Goal: Navigation & Orientation: Find specific page/section

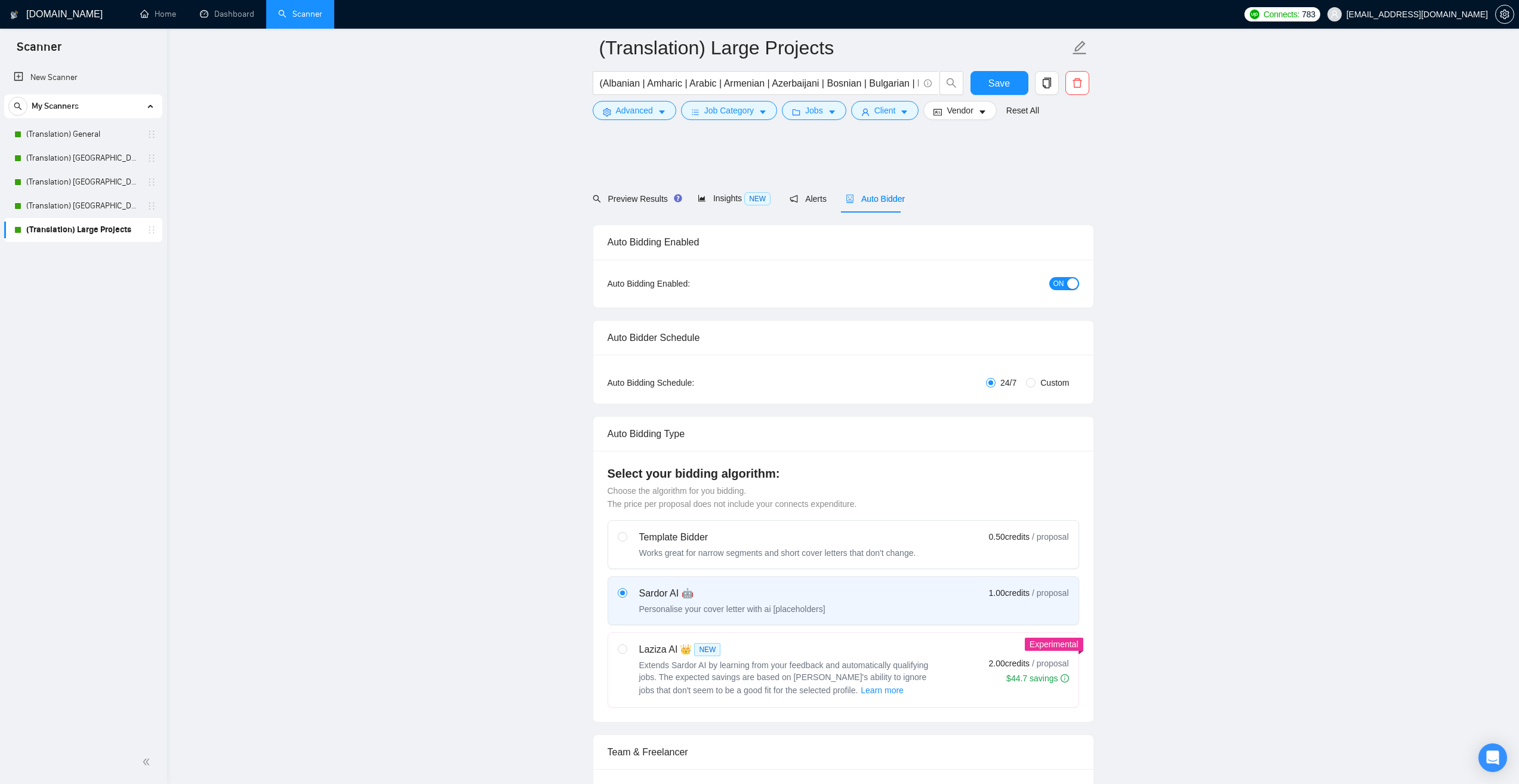
scroll to position [358, 0]
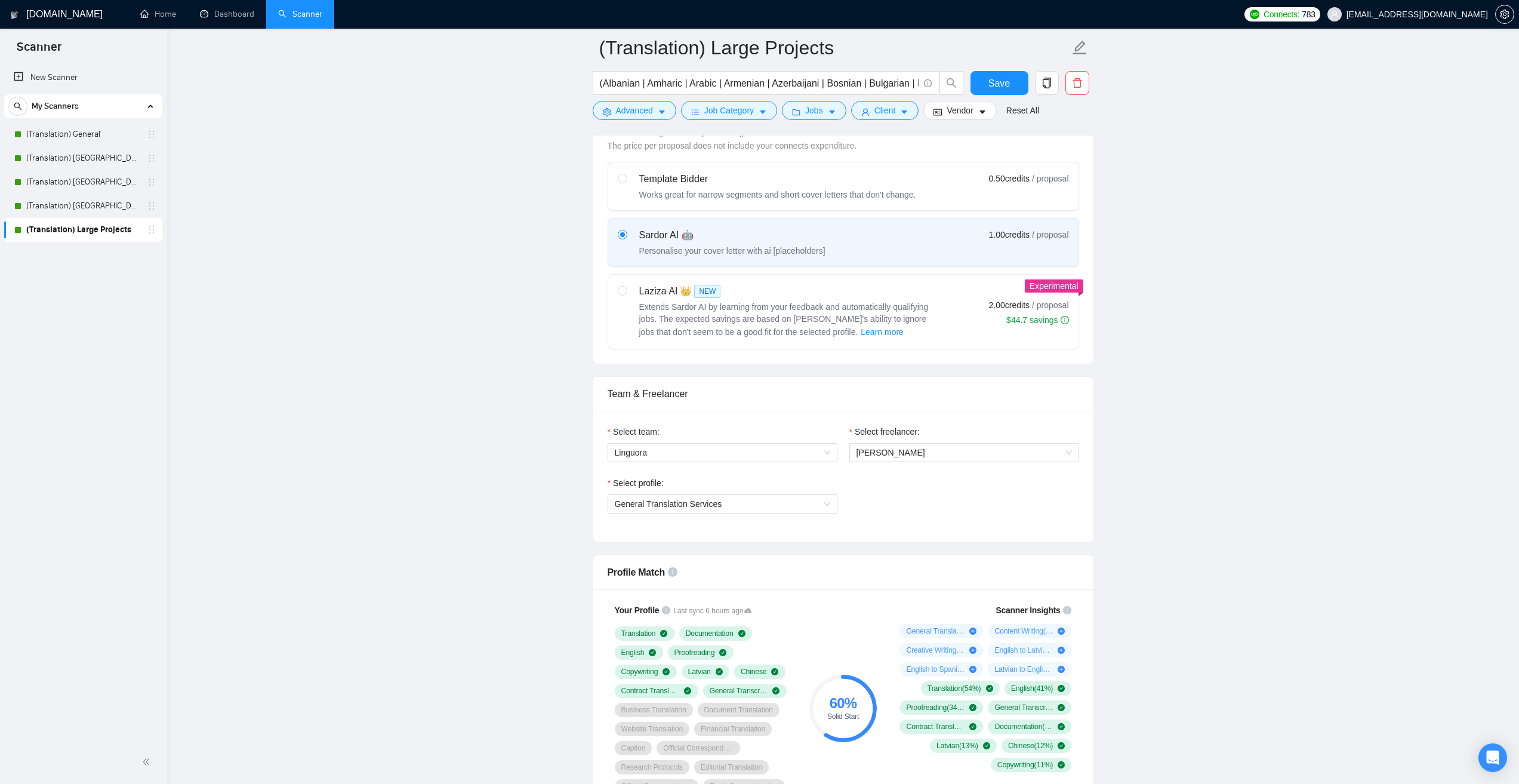
click at [1428, 14] on span "[EMAIL_ADDRESS][DOMAIN_NAME]" at bounding box center [1417, 14] width 142 height 0
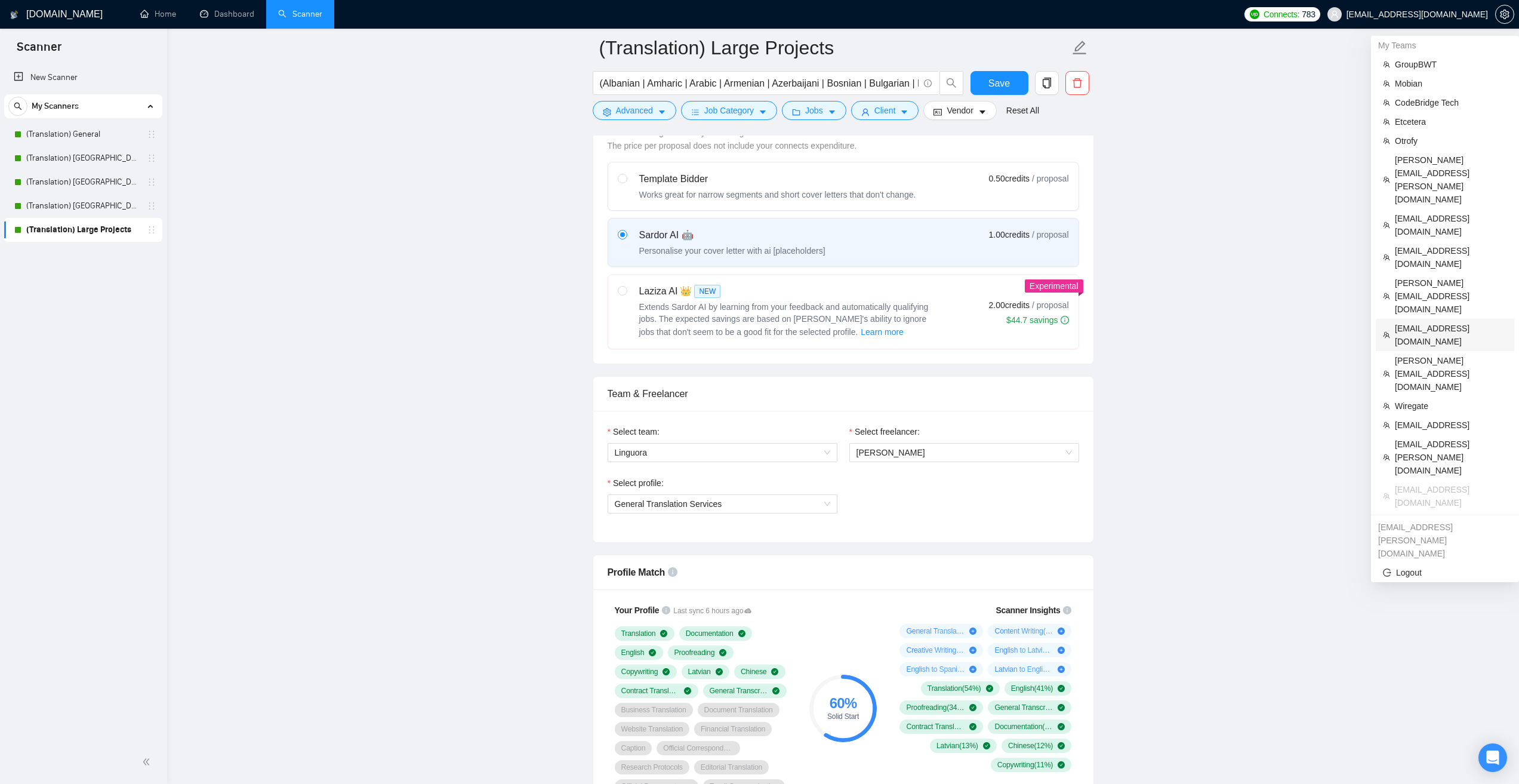
click at [1415, 319] on li "[EMAIL_ADDRESS][DOMAIN_NAME]" at bounding box center [1445, 335] width 139 height 33
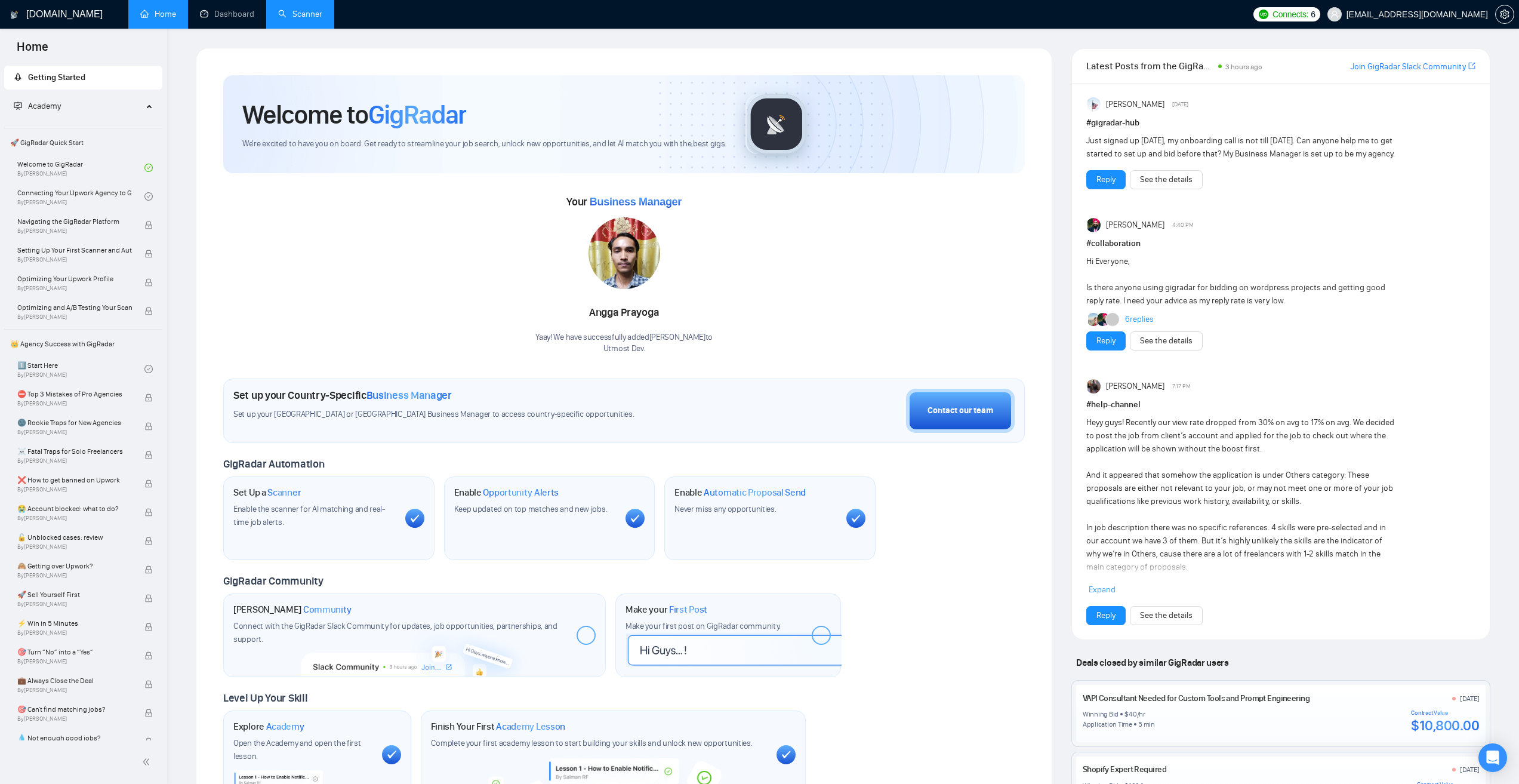
click at [298, 9] on link "Scanner" at bounding box center [300, 14] width 44 height 10
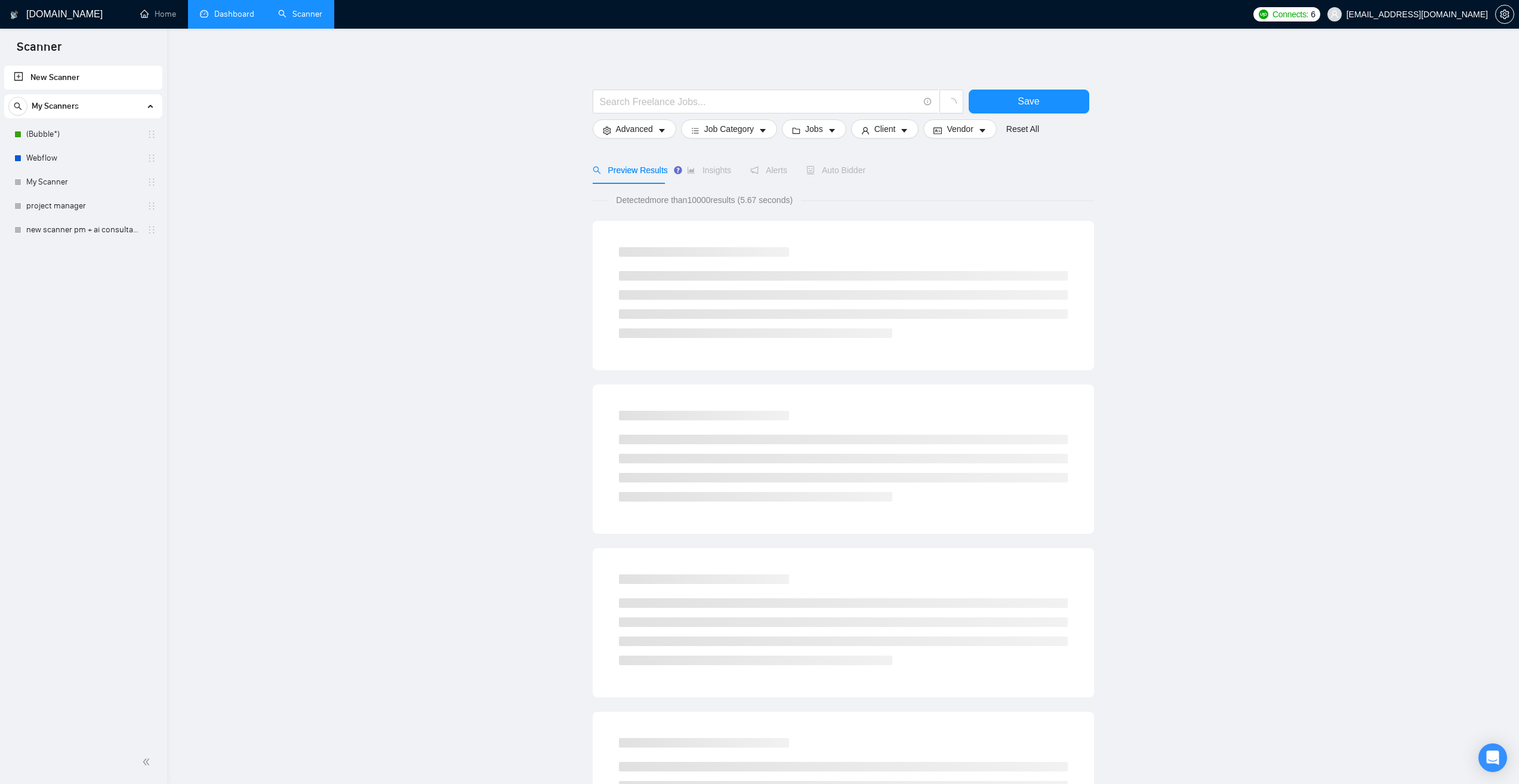
click at [234, 17] on link "Dashboard" at bounding box center [227, 14] width 55 height 10
